Goal: Complete application form

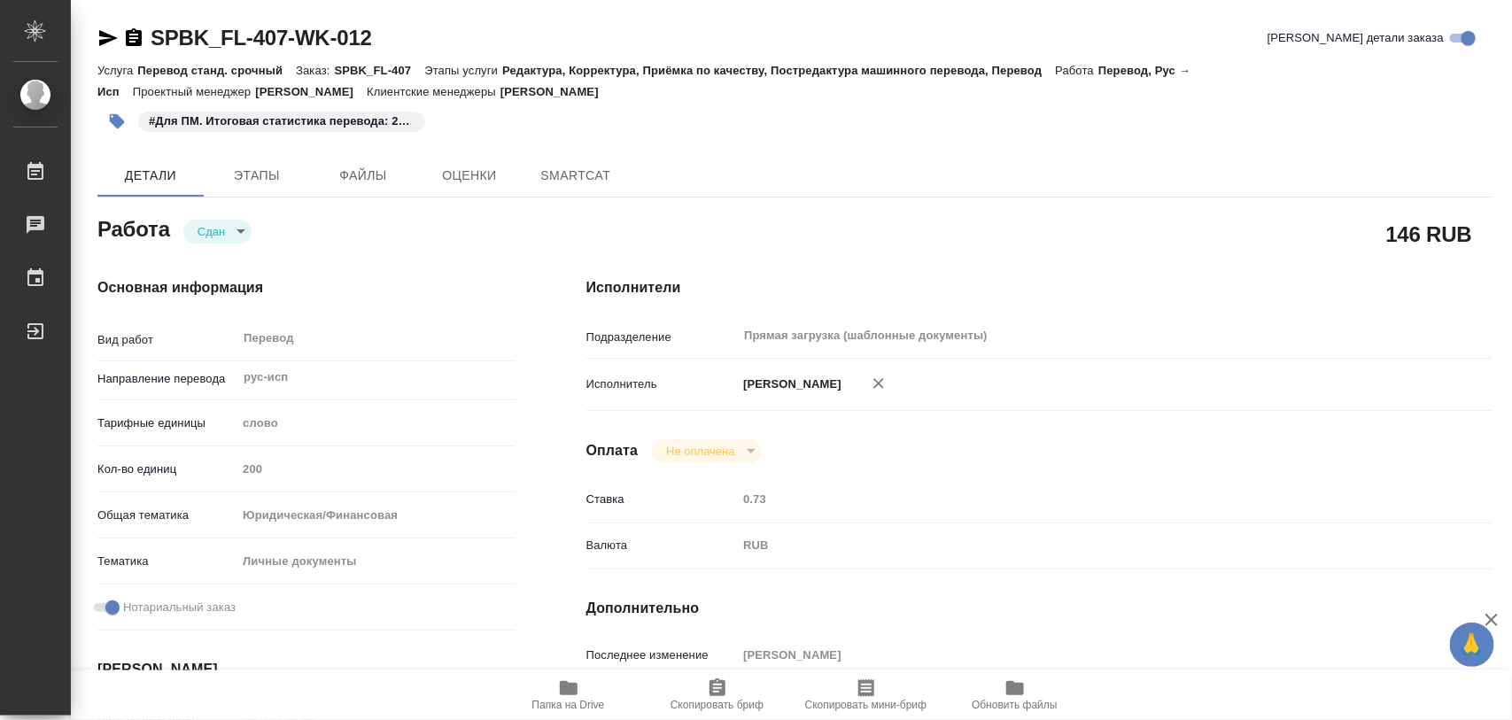
type textarea "x"
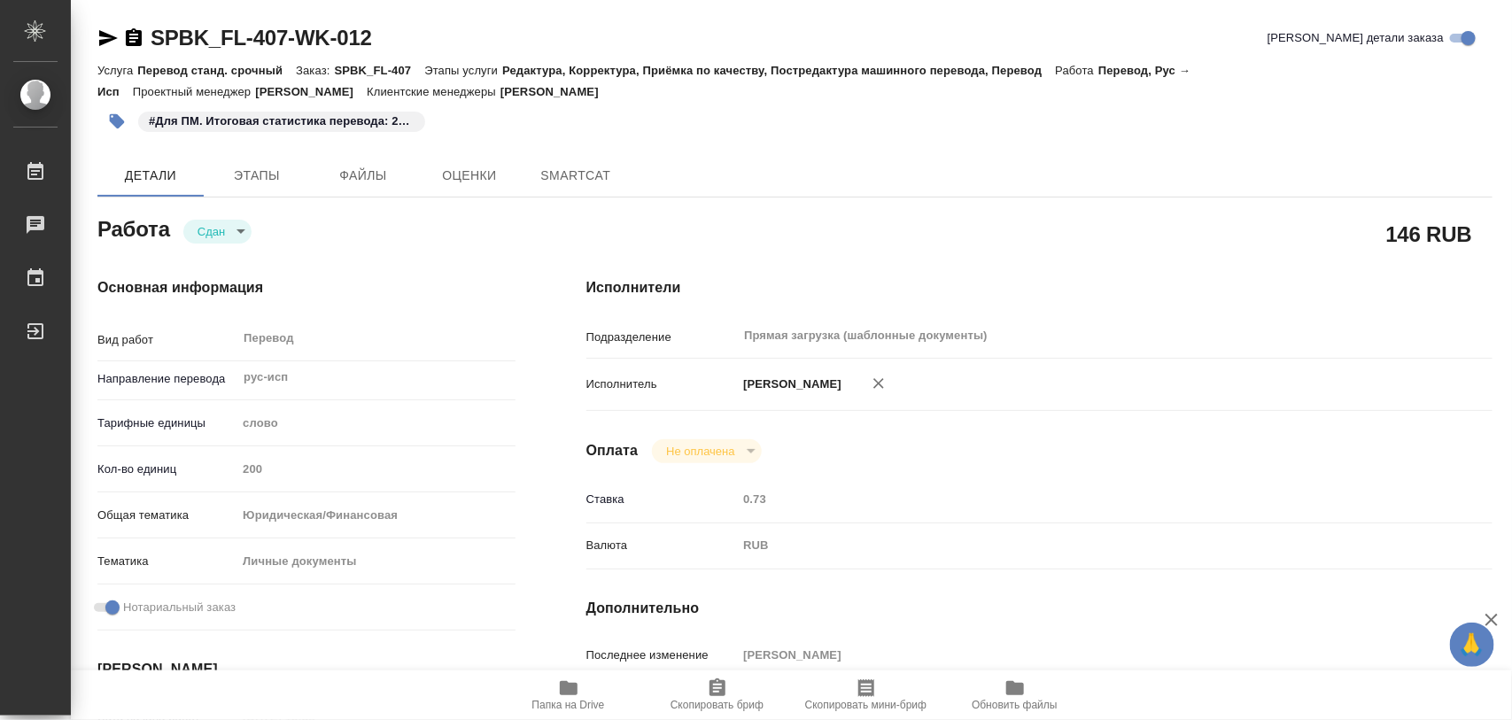
type textarea "x"
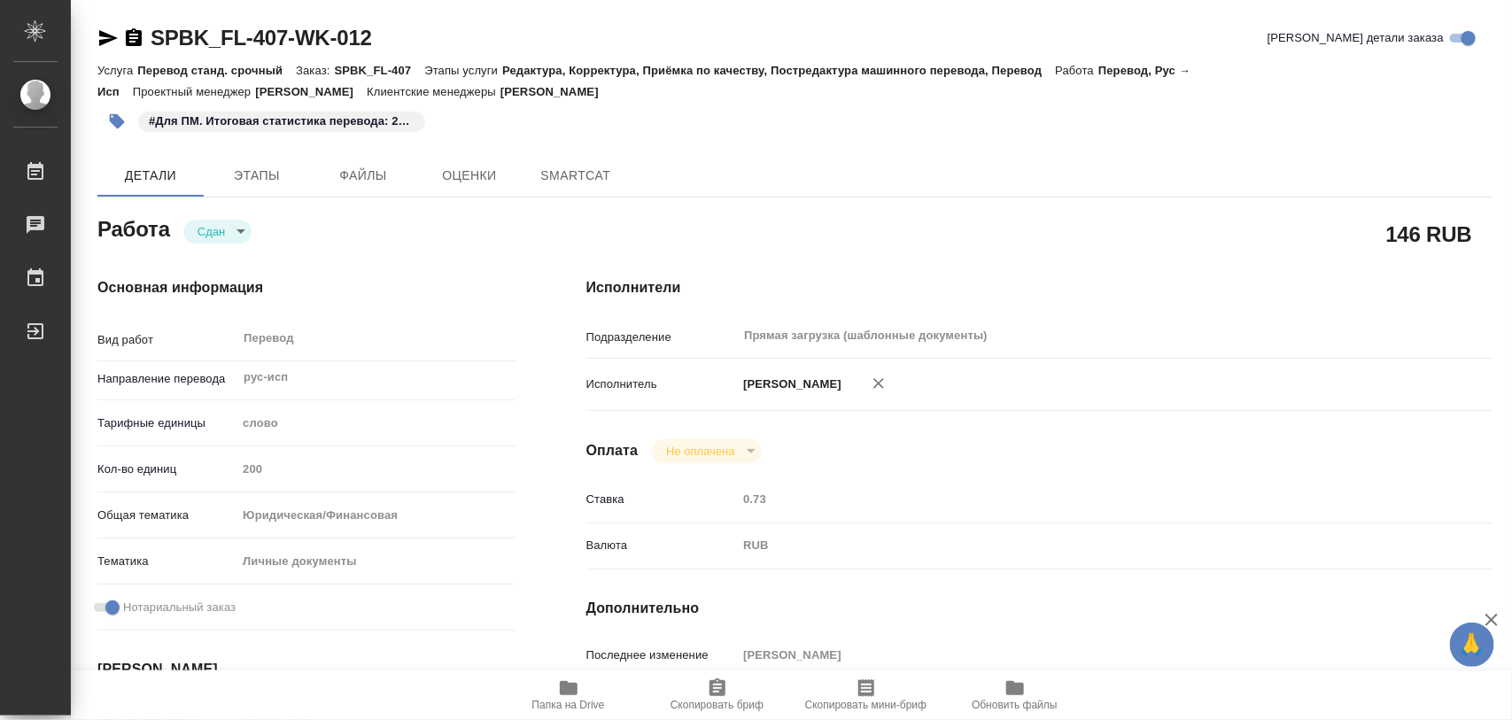
type textarea "x"
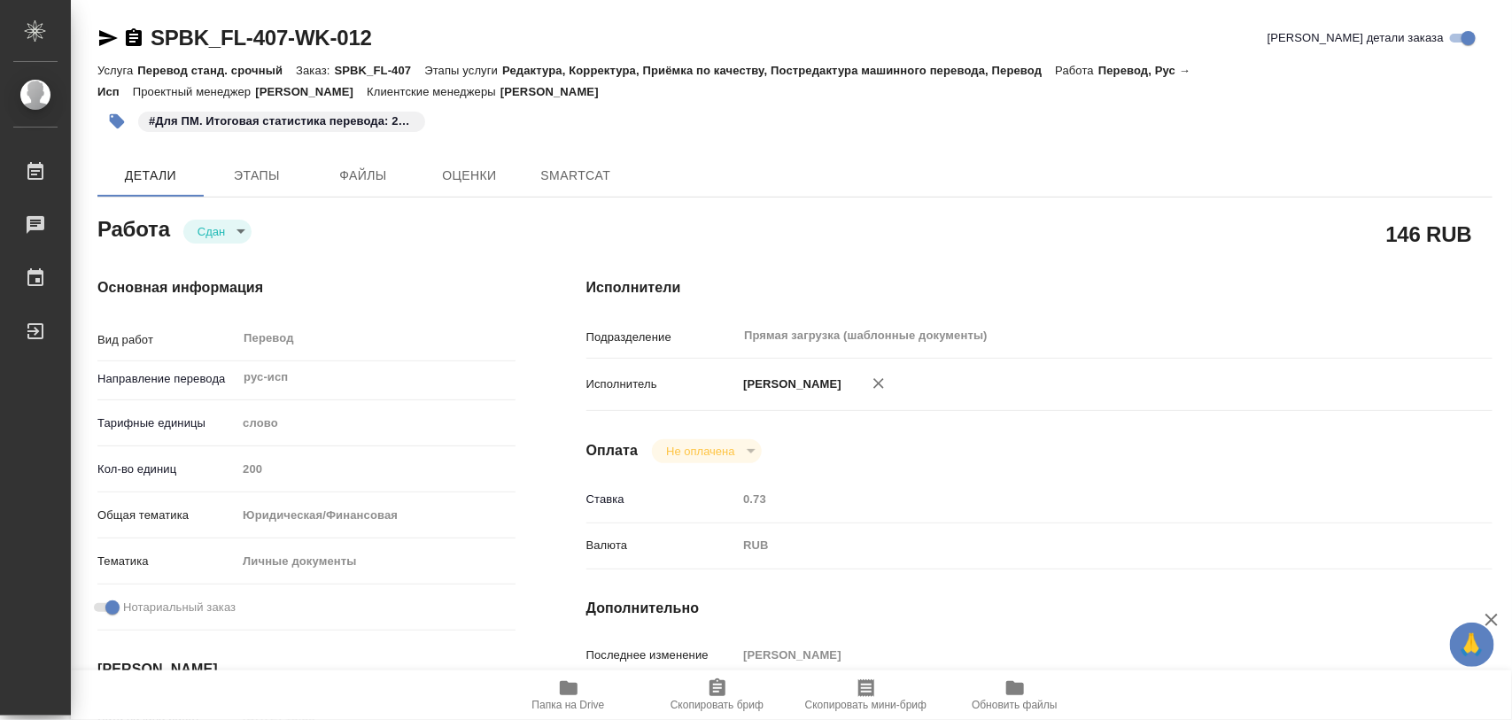
type textarea "x"
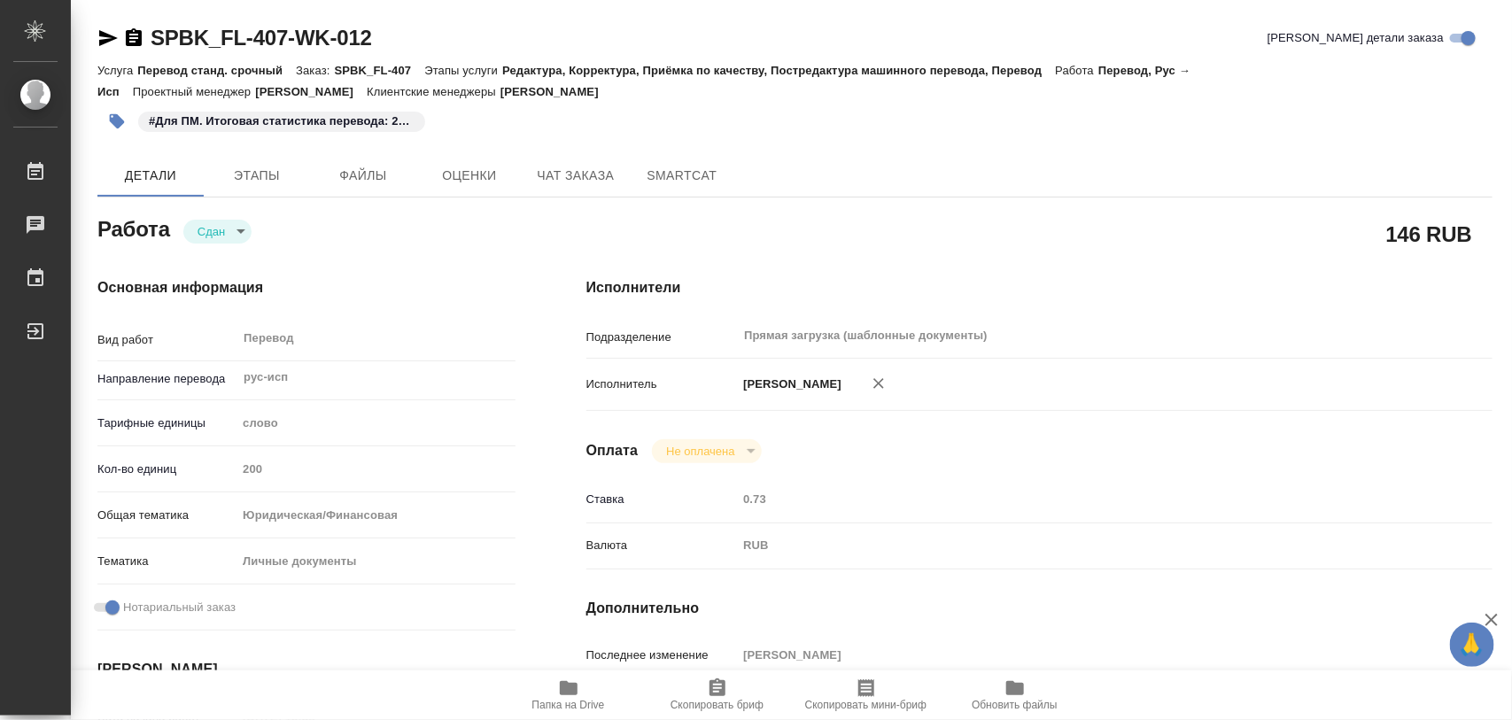
type textarea "x"
